Goal: Information Seeking & Learning: Learn about a topic

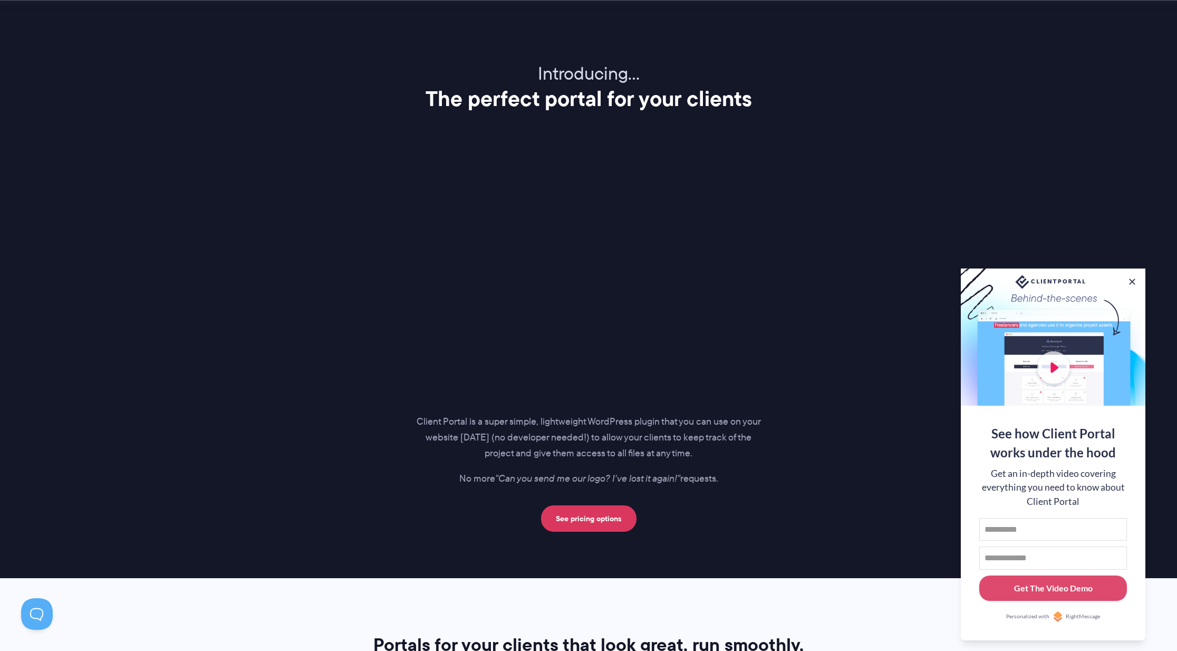
scroll to position [1492, 0]
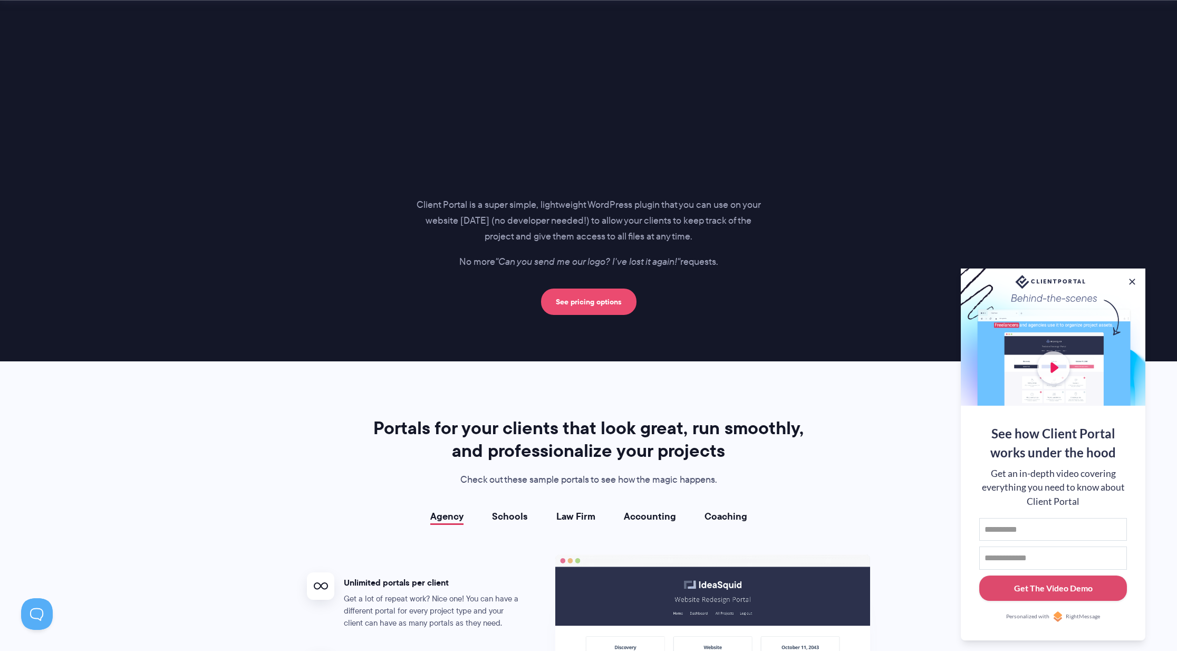
click at [605, 303] on link "See pricing options" at bounding box center [588, 301] width 95 height 26
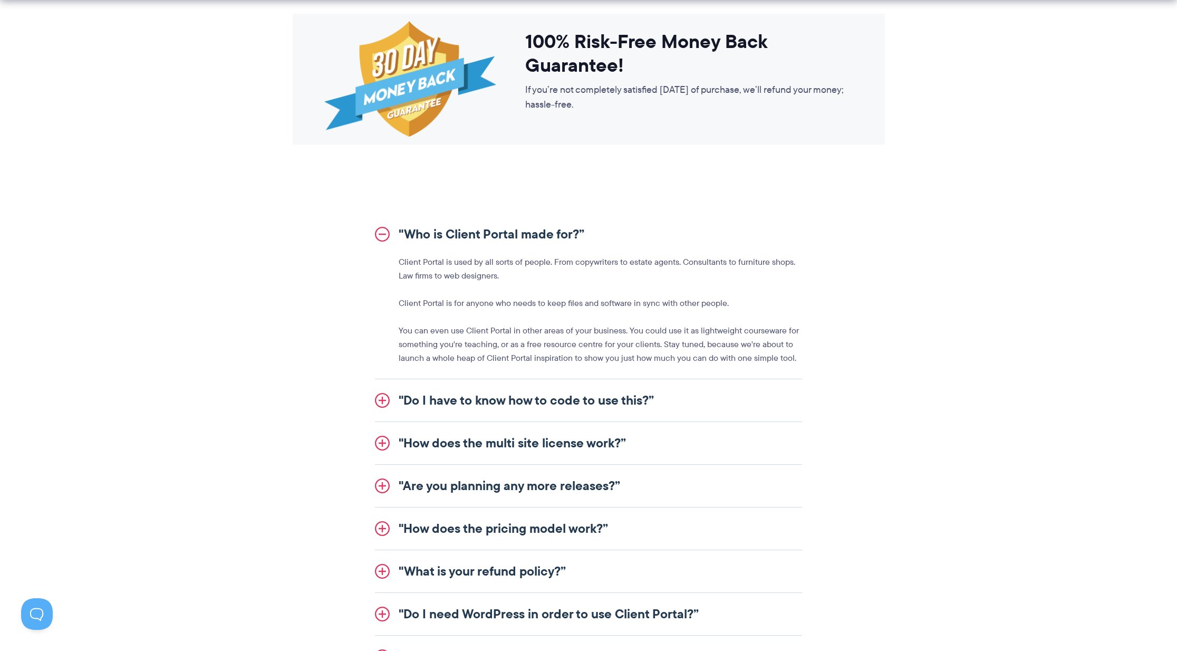
scroll to position [1028, 0]
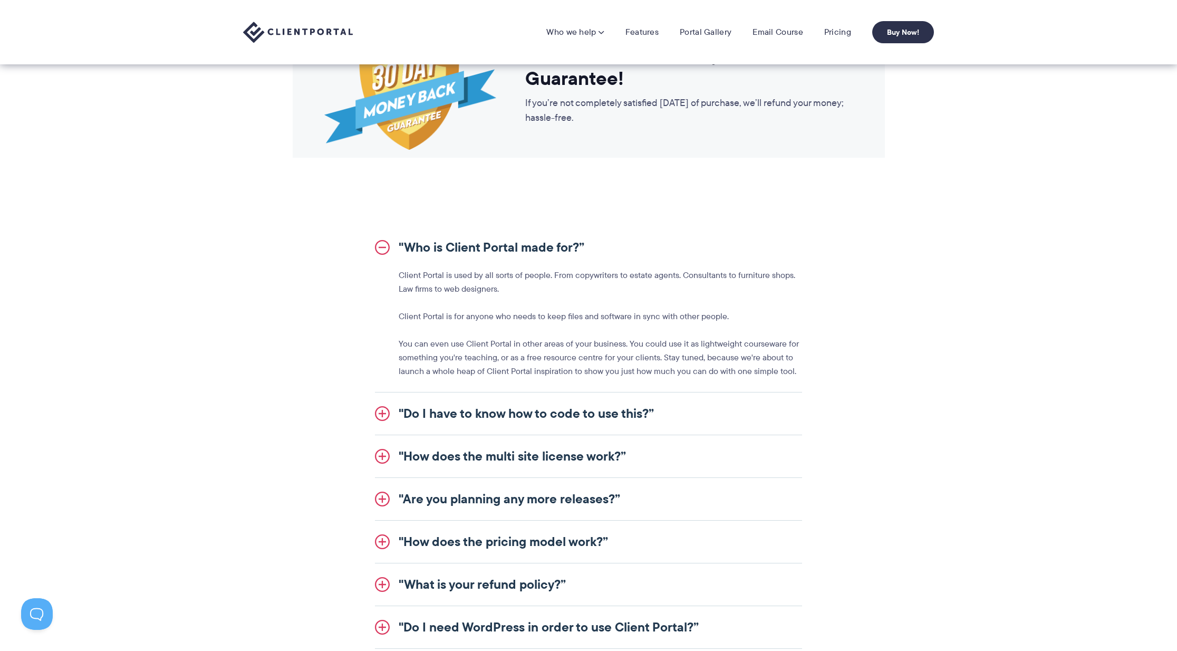
click at [462, 406] on link ""Do I have to know how to code to use this?”" at bounding box center [588, 413] width 427 height 42
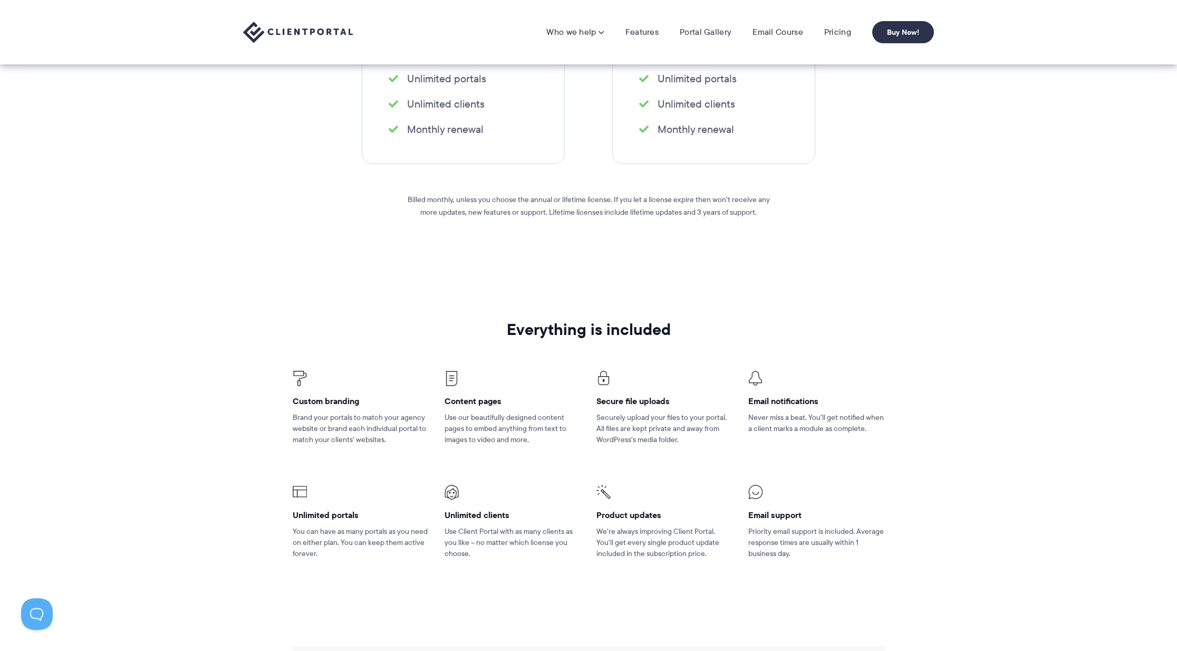
scroll to position [301, 0]
